Goal: Browse casually

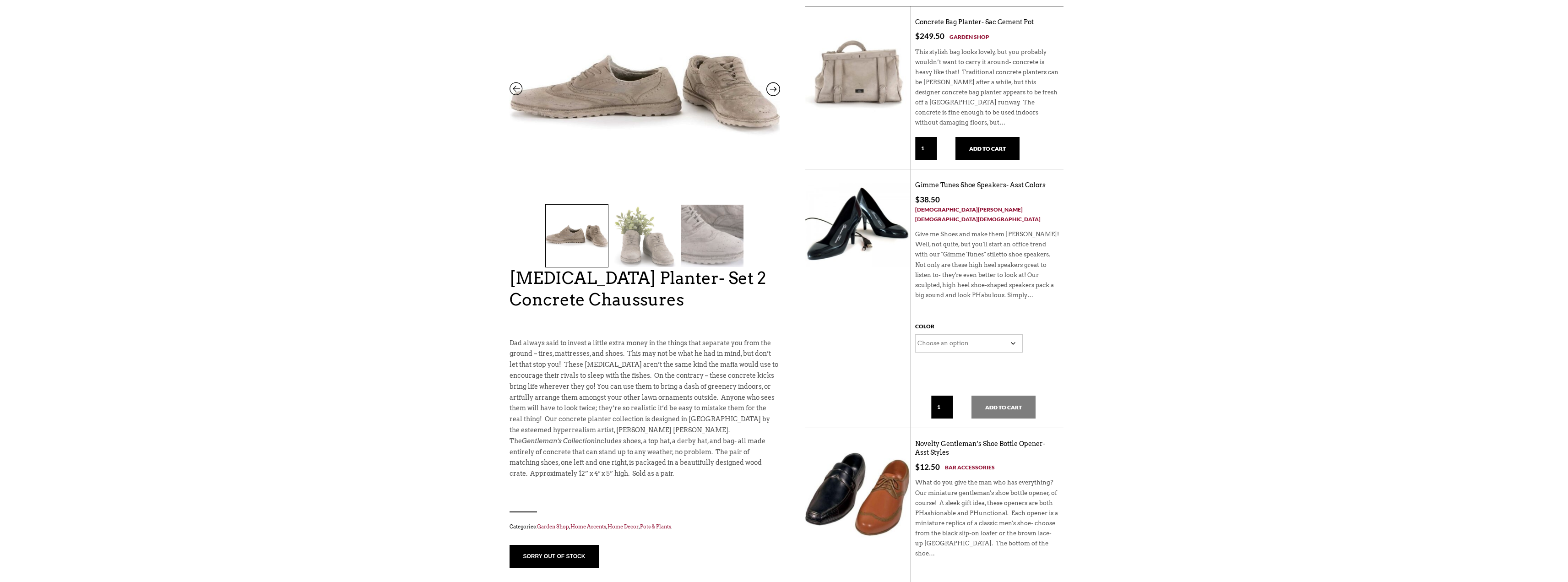
scroll to position [79, 0]
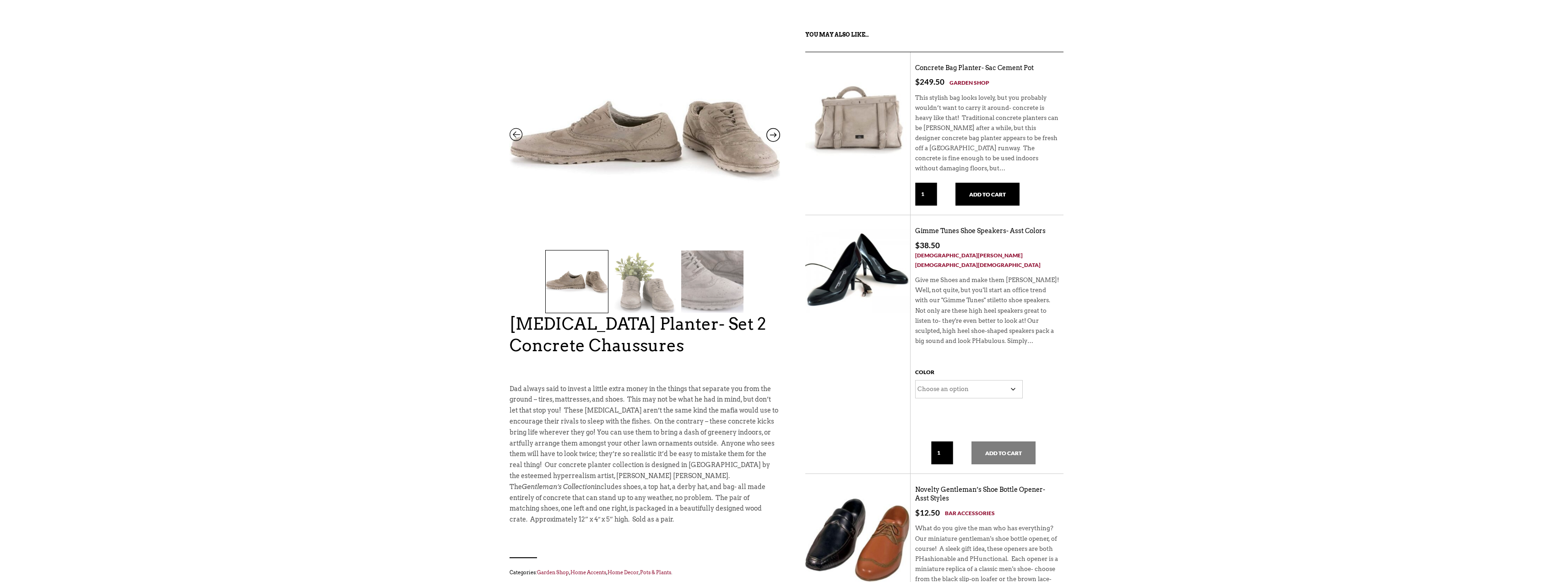
click at [772, 135] on icon at bounding box center [773, 137] width 14 height 12
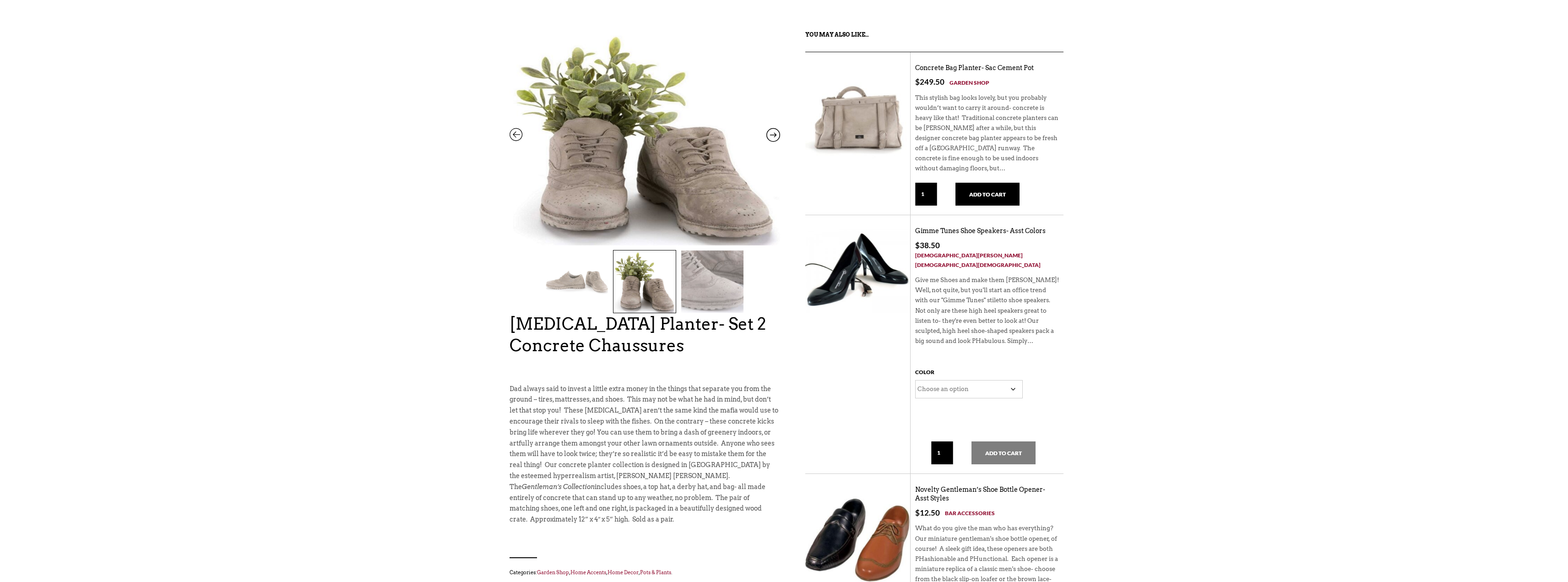
click at [771, 135] on icon at bounding box center [773, 137] width 14 height 12
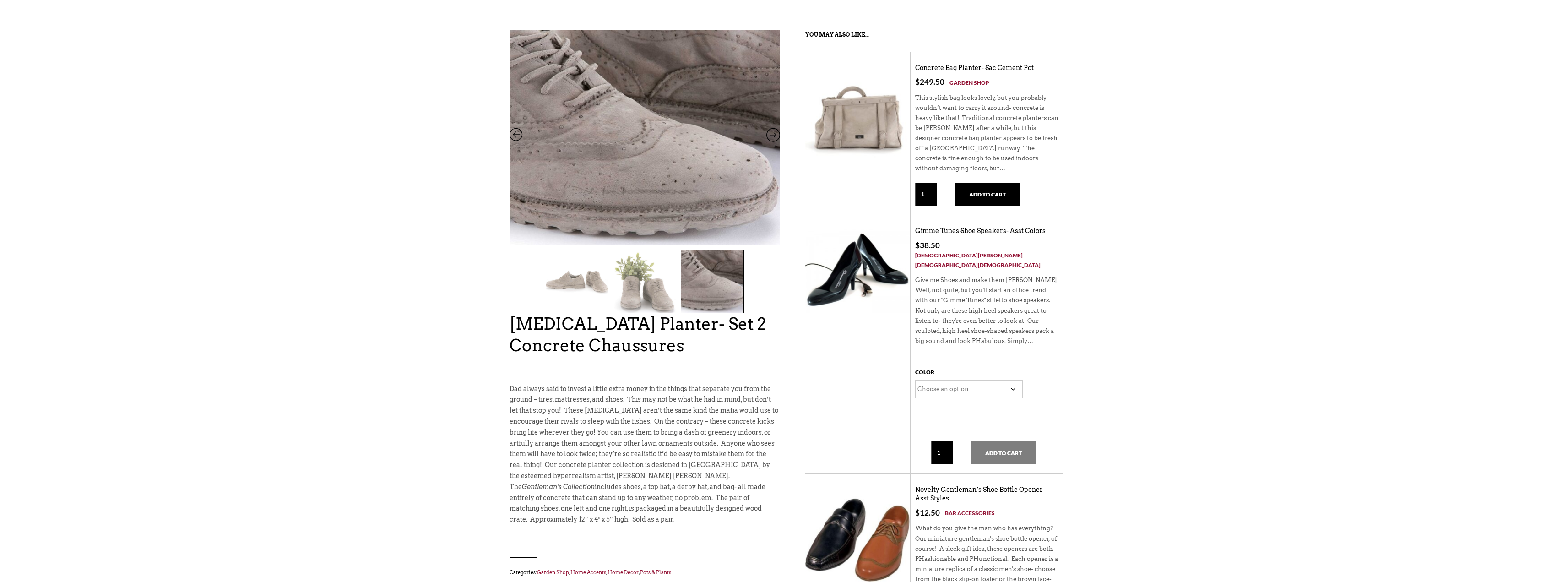
click at [771, 135] on icon at bounding box center [773, 137] width 14 height 12
click at [863, 108] on img at bounding box center [846, 107] width 82 height 82
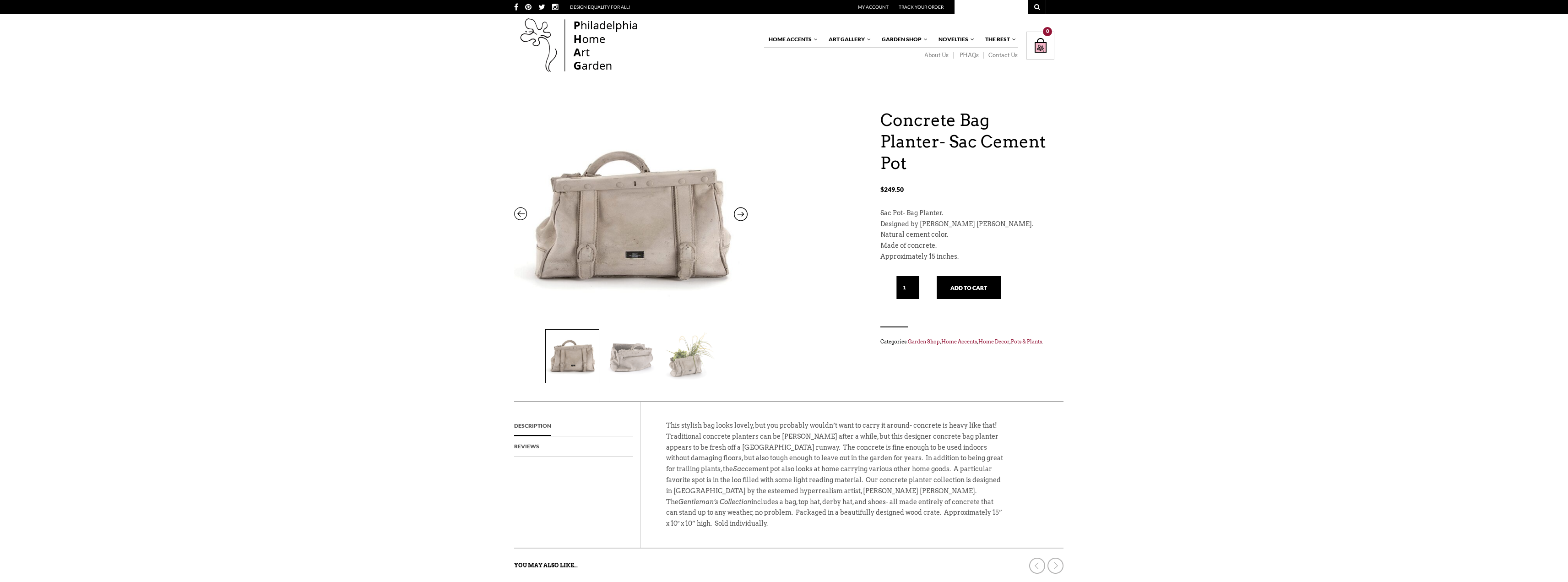
click at [627, 359] on img at bounding box center [631, 356] width 53 height 53
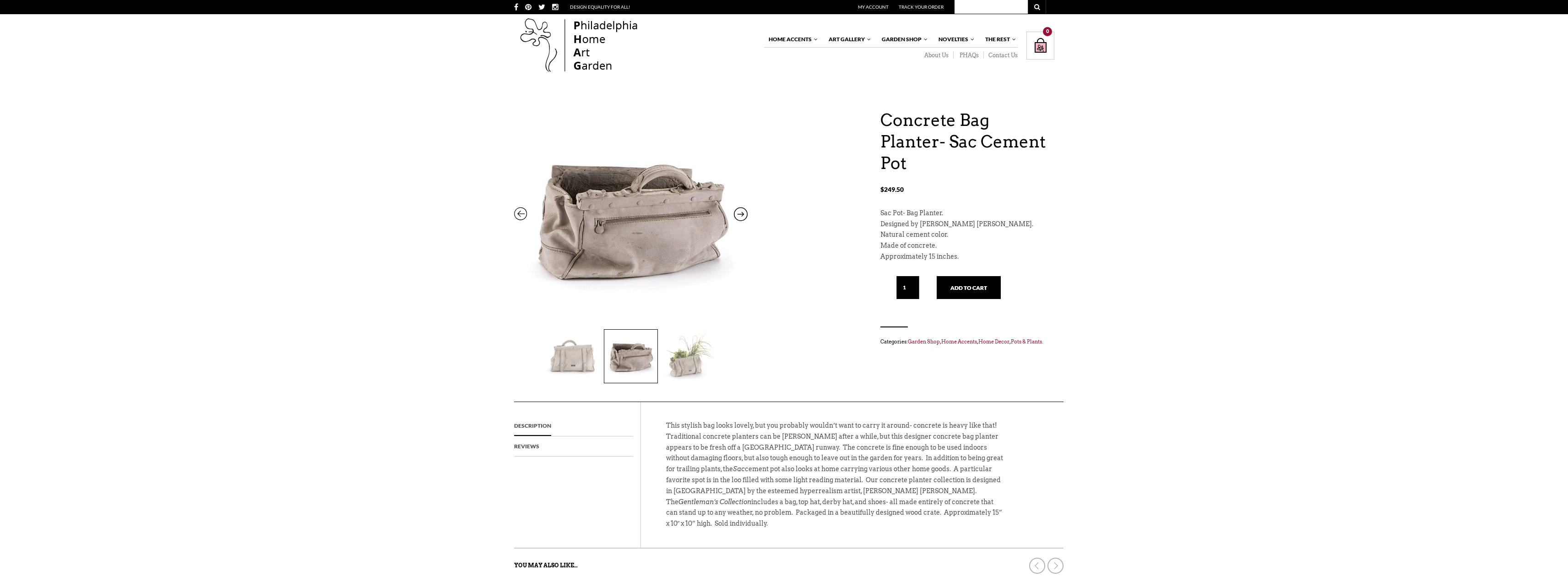
click at [679, 357] on img at bounding box center [689, 356] width 53 height 53
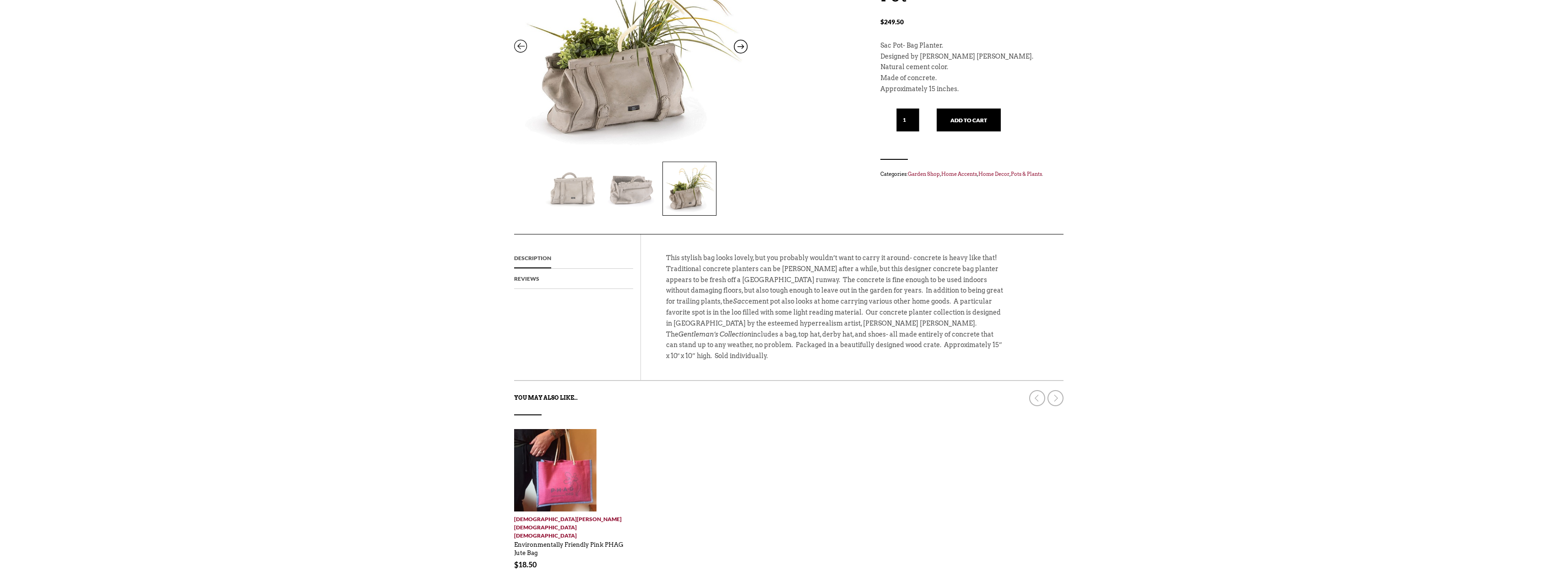
scroll to position [183, 0]
